Goal: Find contact information: Find contact information

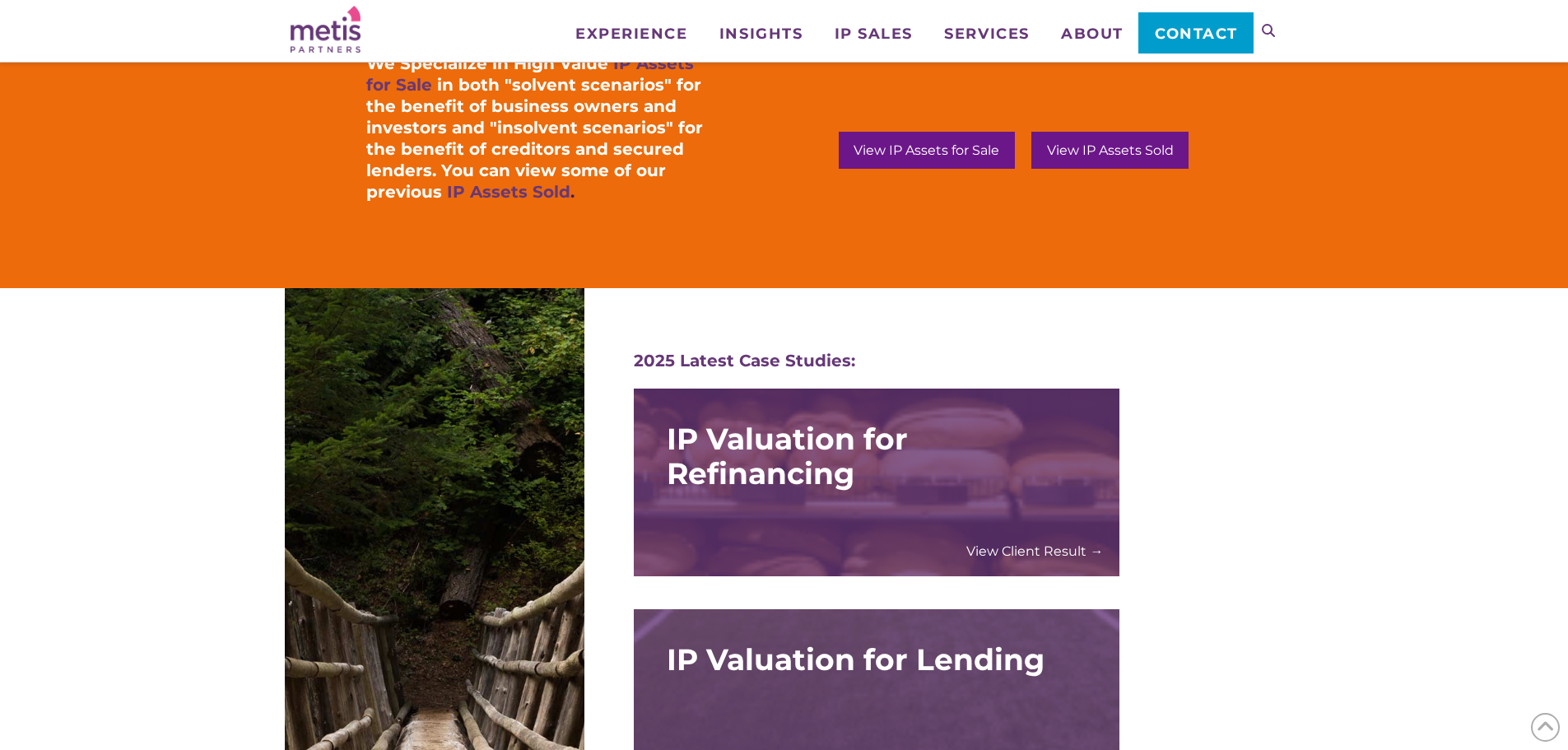
scroll to position [1729, 0]
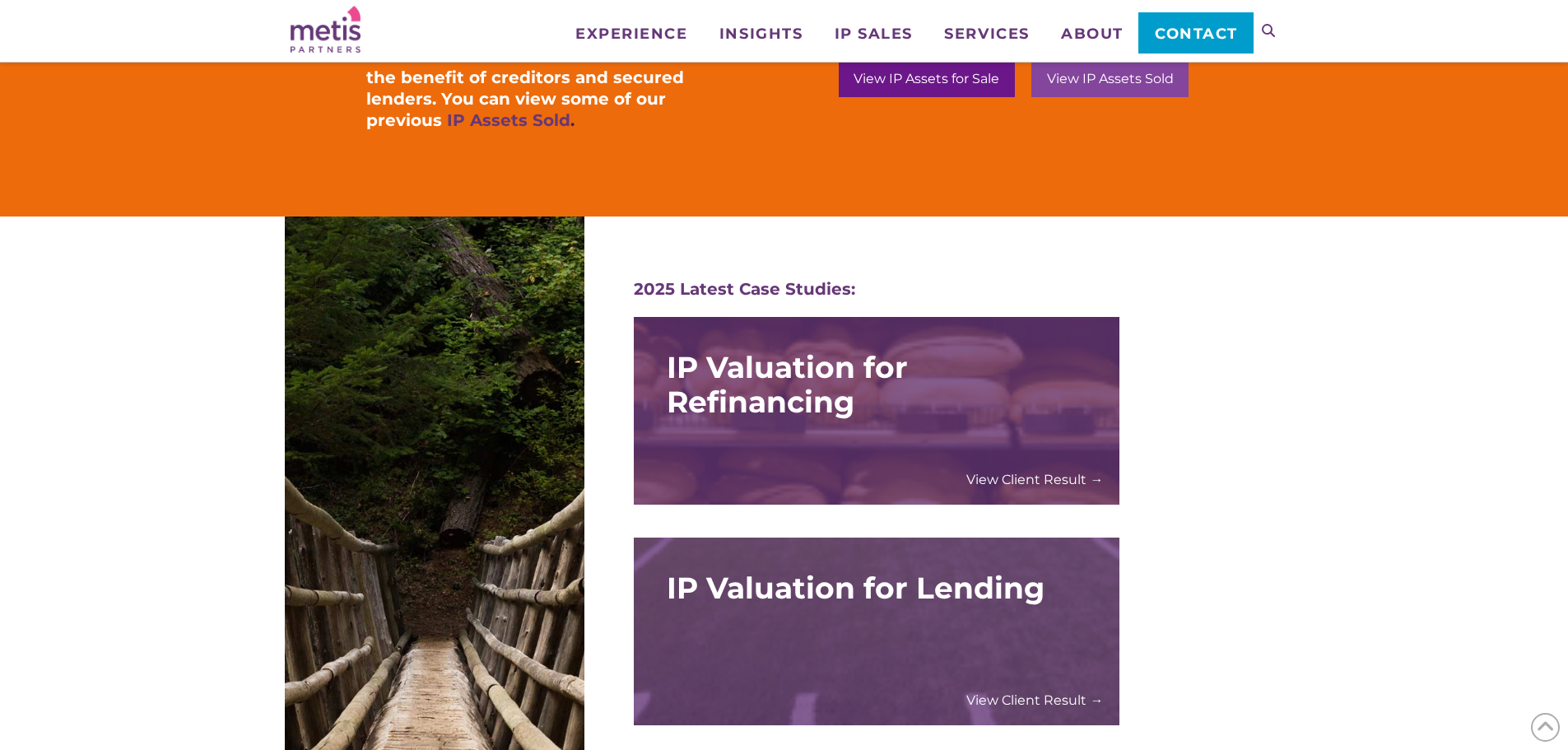
drag, startPoint x: 1109, startPoint y: 82, endPoint x: 1101, endPoint y: 92, distance: 12.8
click at [1109, 81] on span "View IP Assets Sold" at bounding box center [1110, 79] width 127 height 13
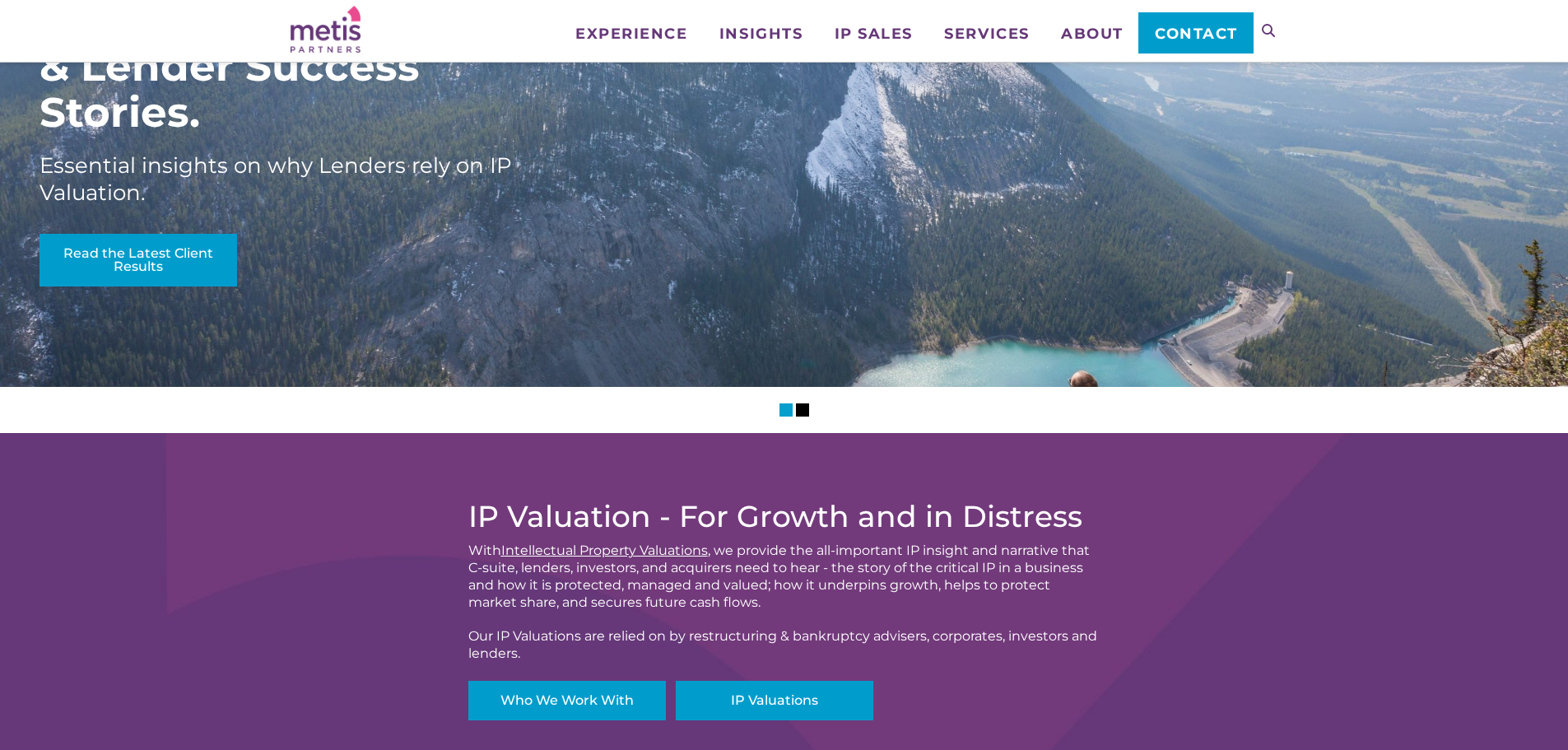
scroll to position [0, 0]
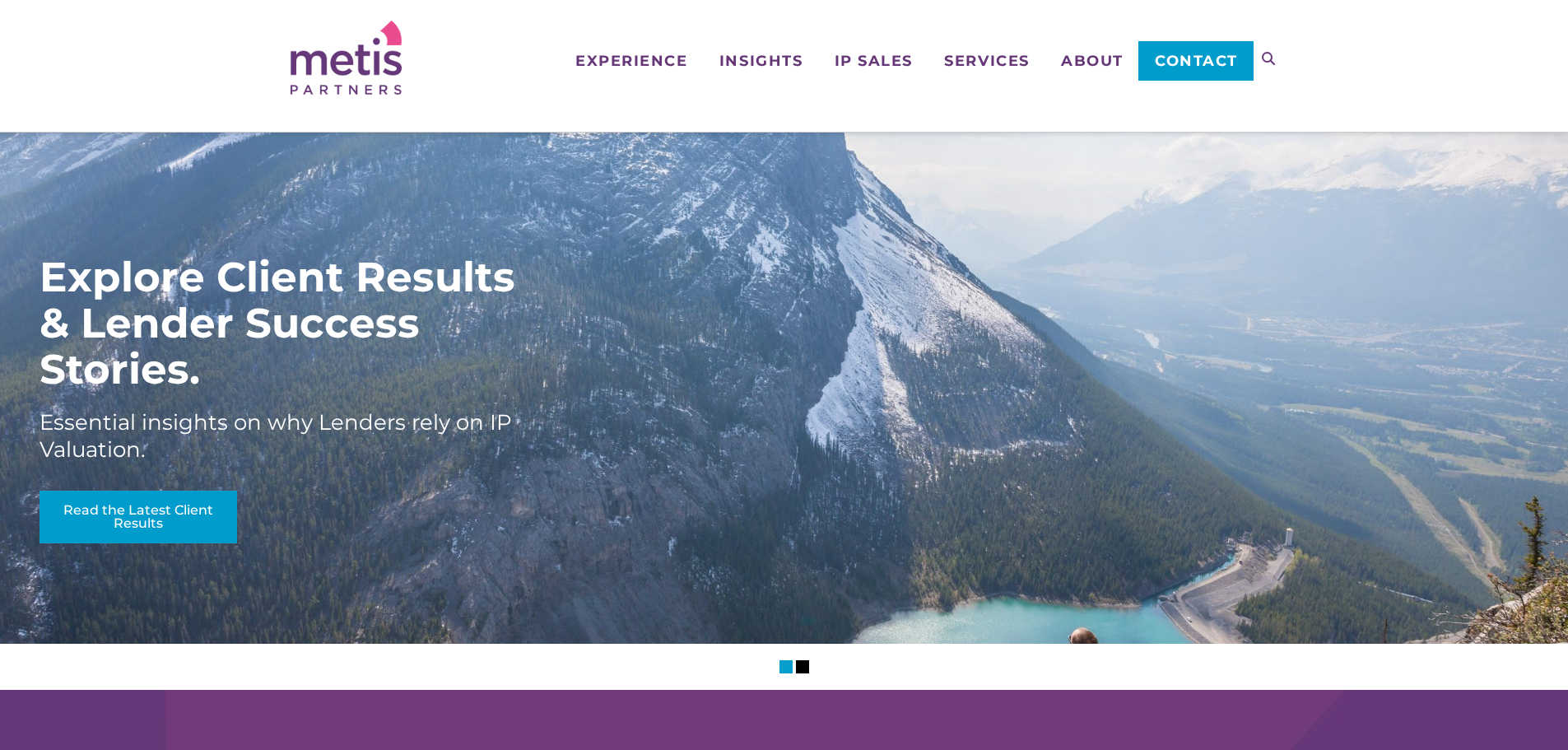
click at [1205, 60] on span "Contact" at bounding box center [1196, 61] width 83 height 15
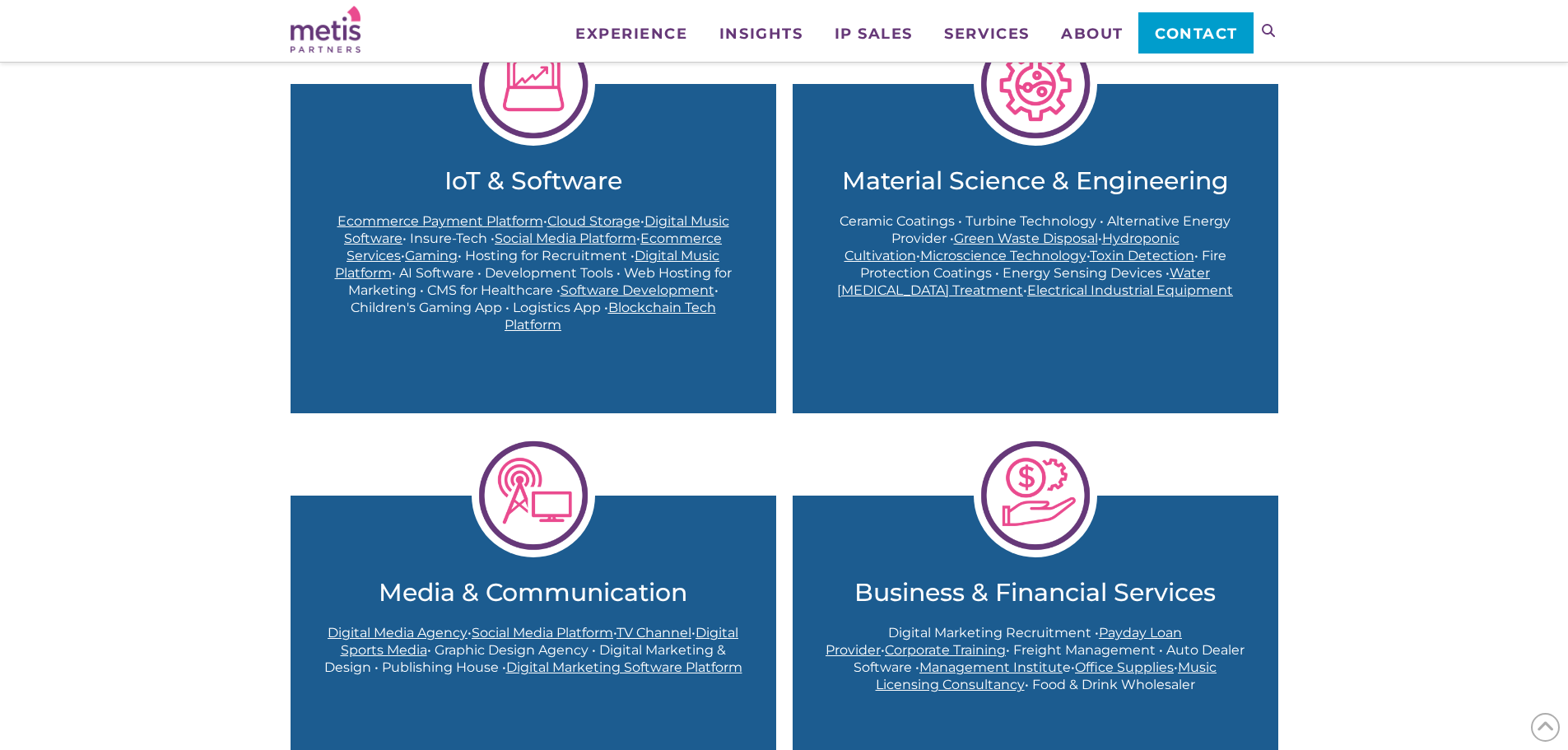
scroll to position [1234, 0]
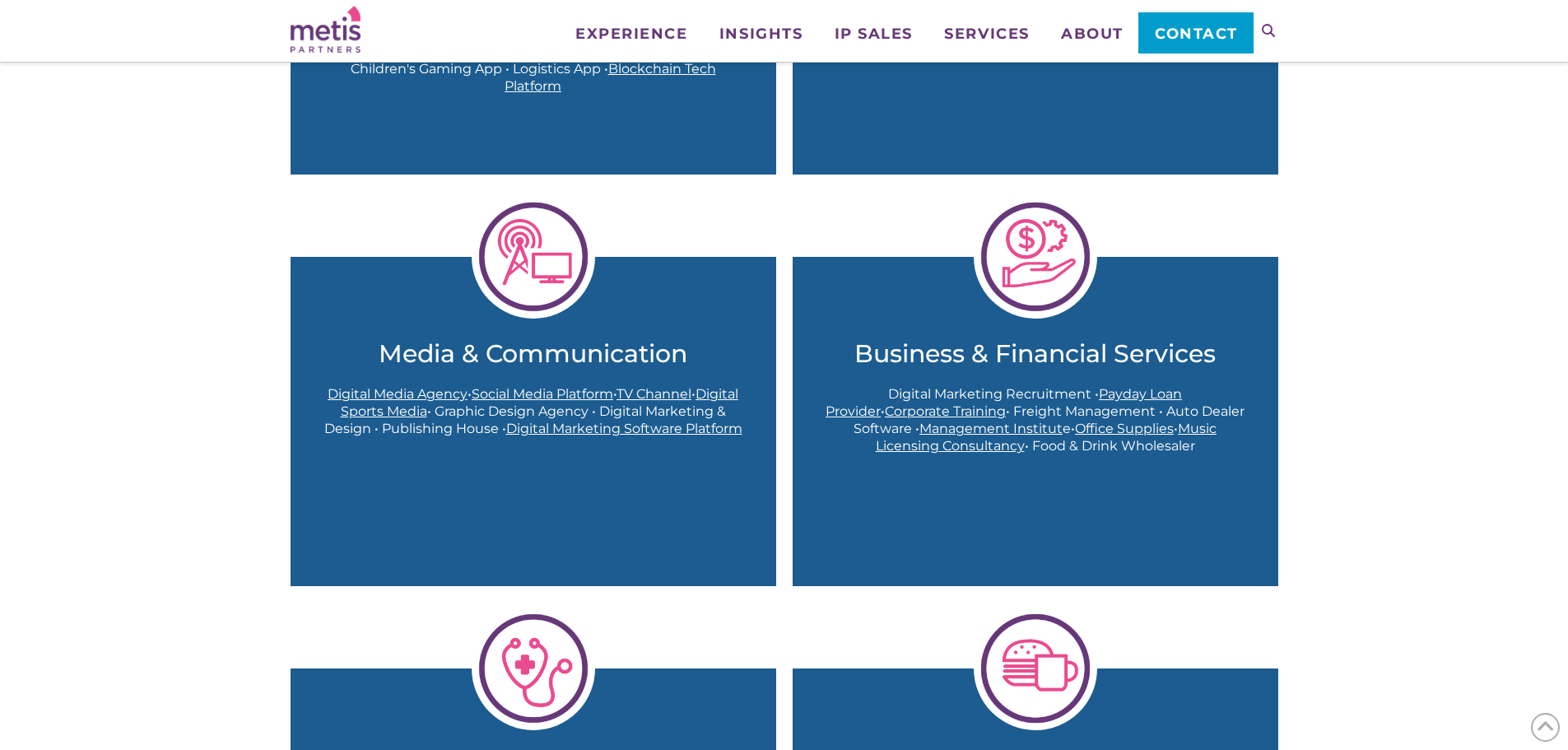
click at [1083, 397] on span "Payday Loan Provider" at bounding box center [1003, 402] width 357 height 33
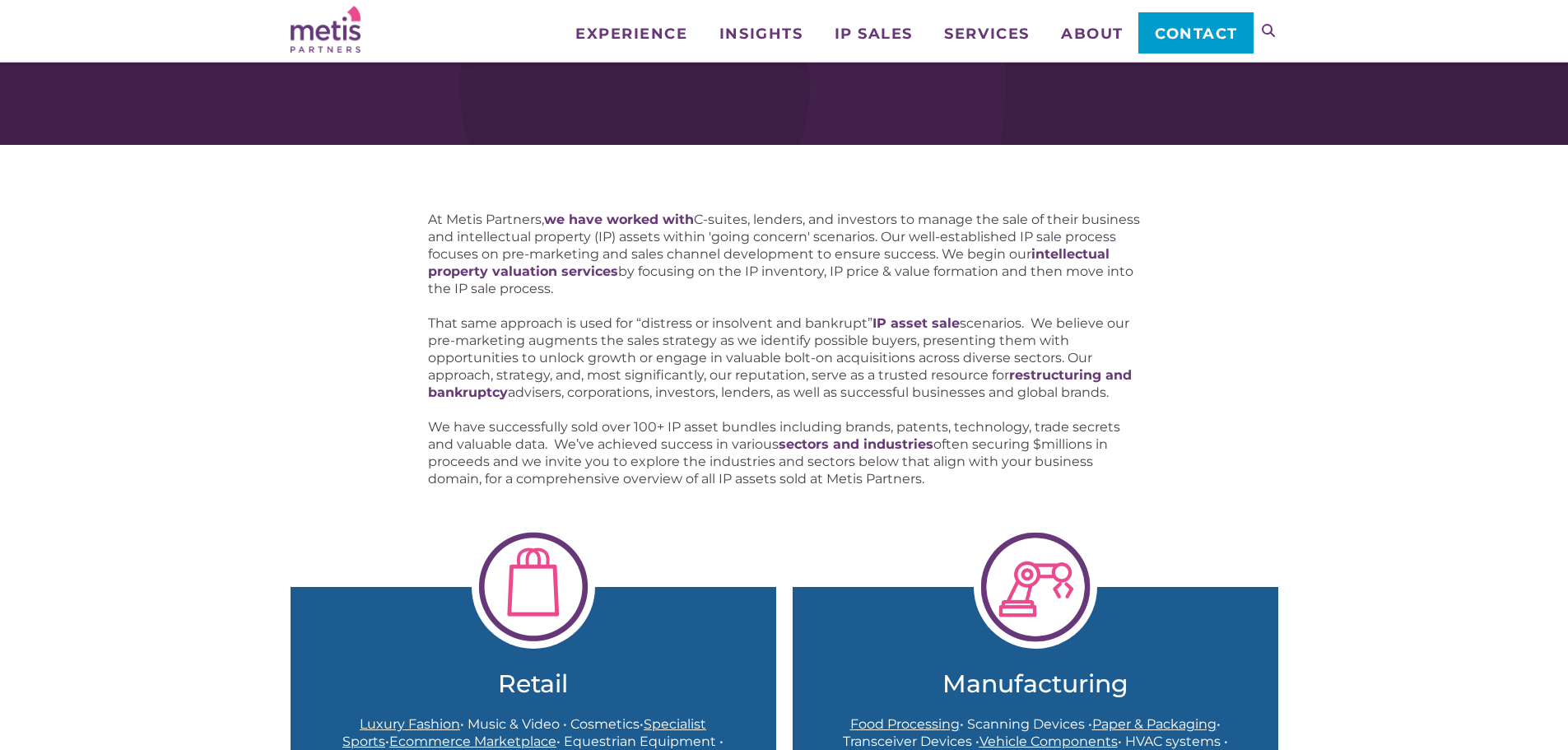
scroll to position [0, 0]
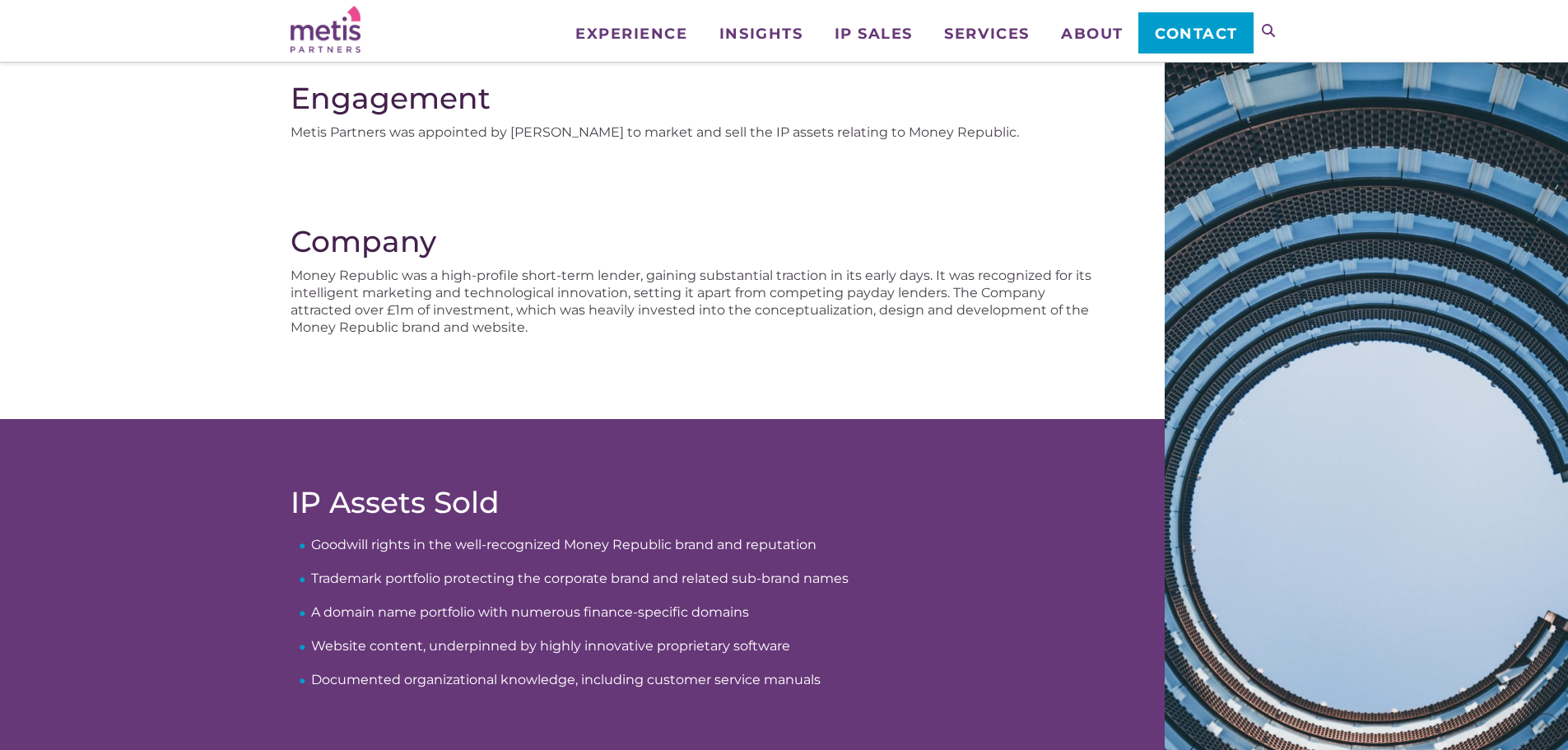
scroll to position [329, 0]
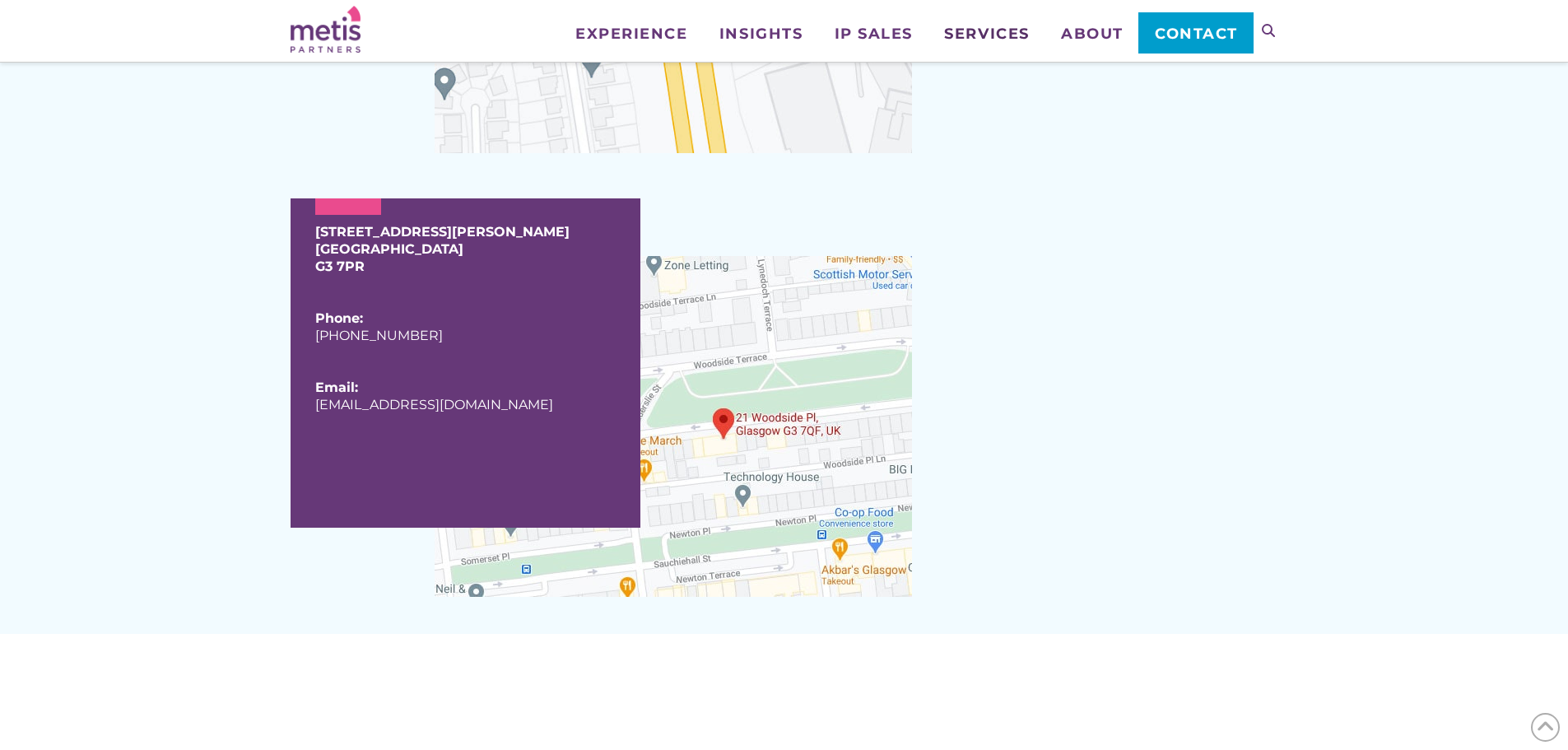
scroll to position [2140, 0]
